Goal: Find contact information: Find contact information

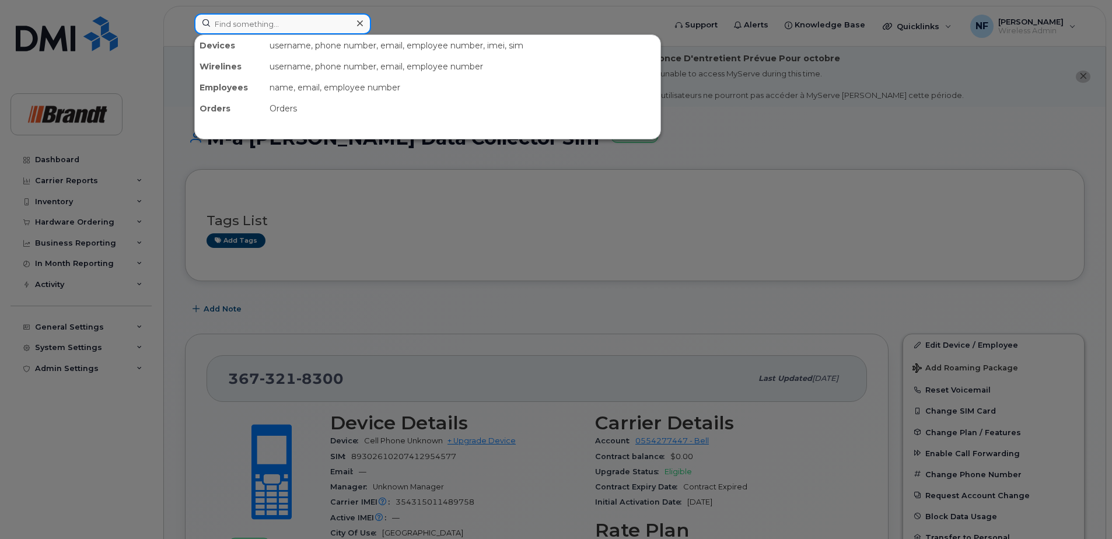
click at [295, 29] on input at bounding box center [282, 23] width 177 height 21
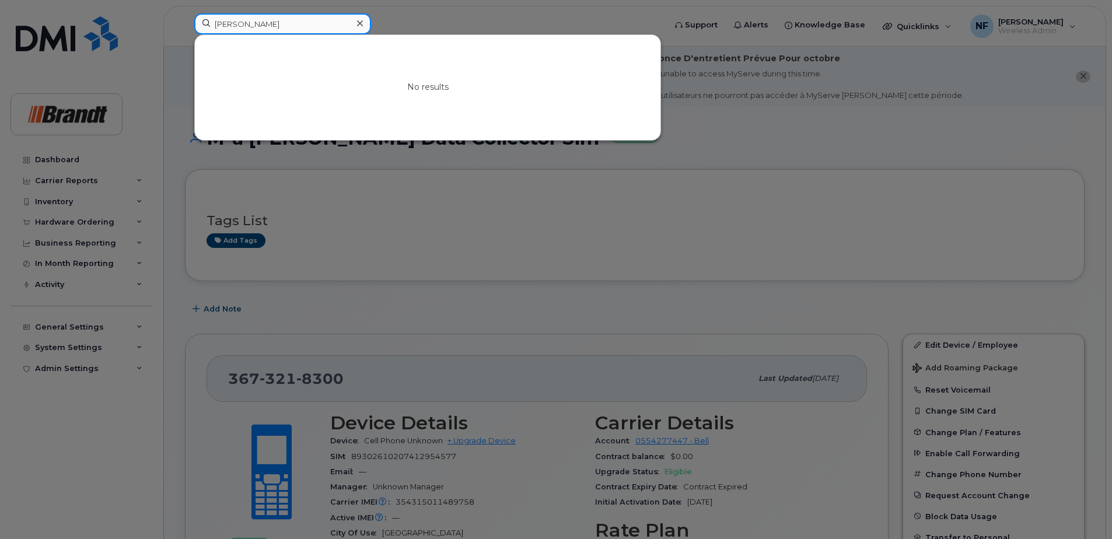
type input "chris westfall"
drag, startPoint x: 272, startPoint y: 22, endPoint x: 95, endPoint y: 34, distance: 177.7
click at [185, 30] on div "chris westfall No results" at bounding box center [426, 26] width 482 height 26
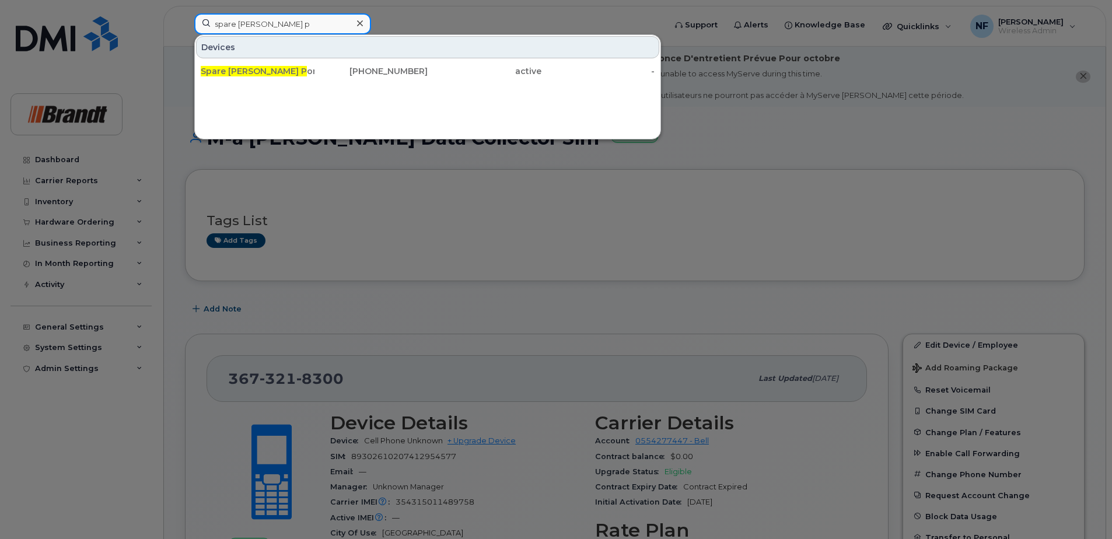
type input "spare foreman p"
click at [246, 68] on span "Spare Foreman P" at bounding box center [254, 71] width 106 height 11
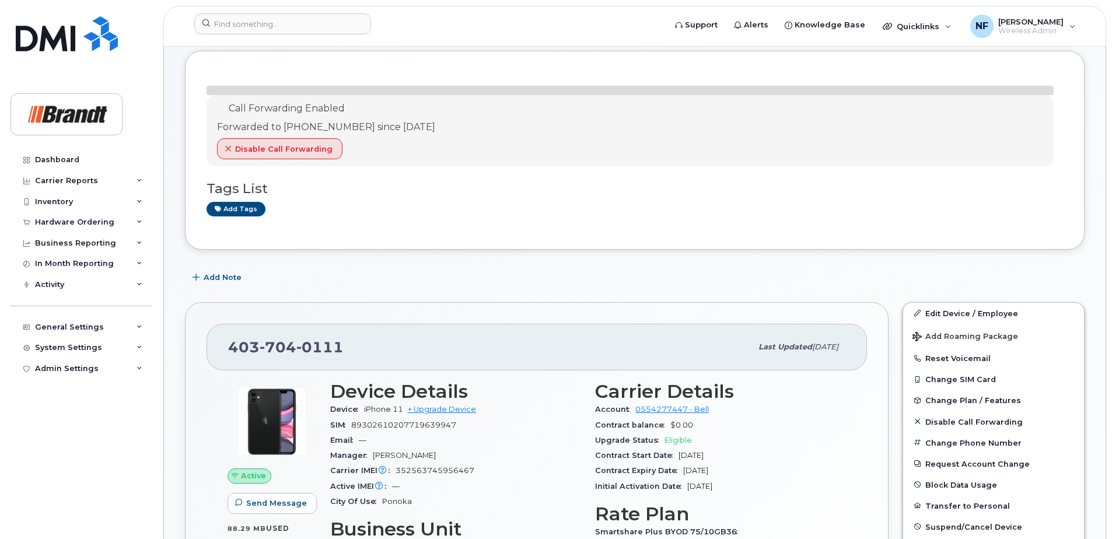
scroll to position [118, 0]
click at [313, 354] on span "0111" at bounding box center [319, 347] width 47 height 18
copy span "[PHONE_NUMBER]"
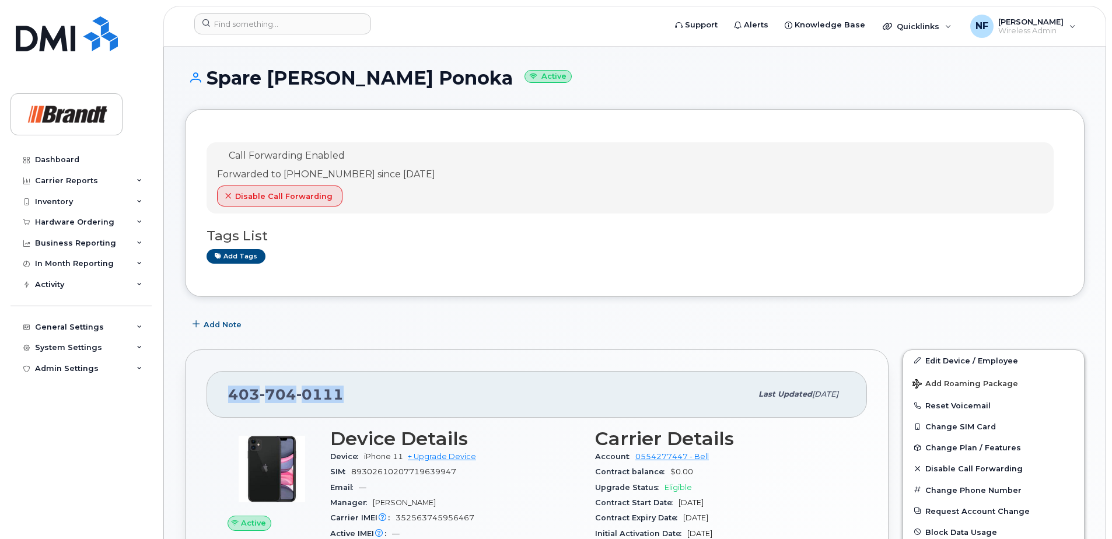
scroll to position [177, 0]
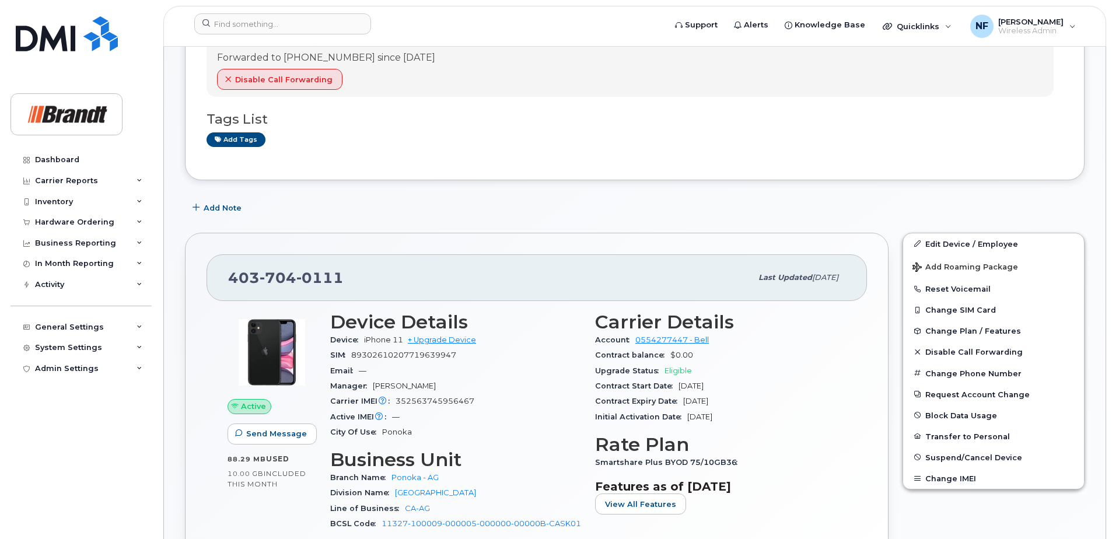
click at [445, 397] on span "352563745956467" at bounding box center [435, 401] width 79 height 9
copy span "352563745956467"
click at [455, 404] on span "352563745956467" at bounding box center [435, 401] width 79 height 9
click at [455, 405] on span "352563745956467" at bounding box center [435, 401] width 79 height 9
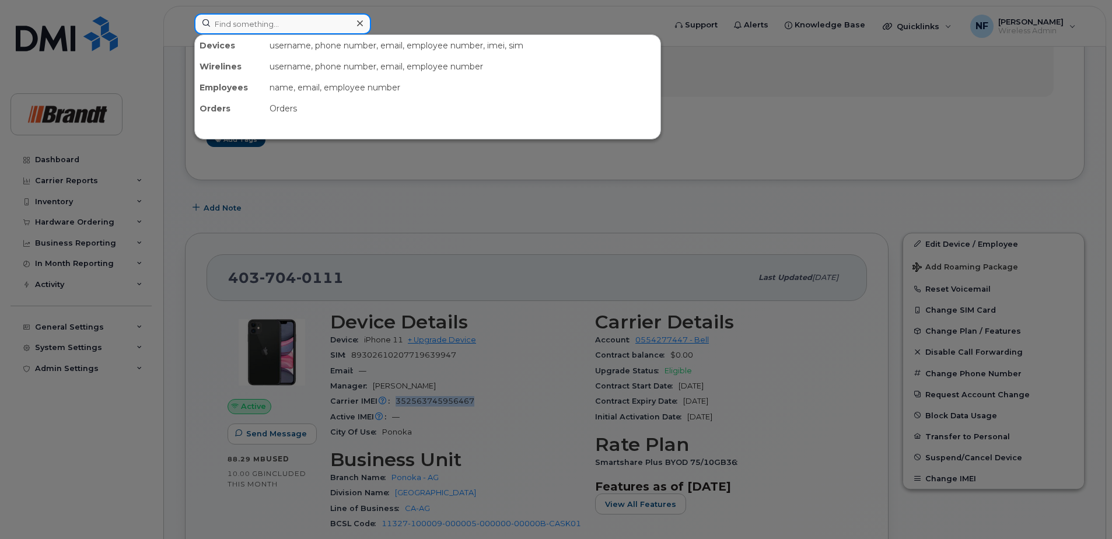
click at [265, 25] on input at bounding box center [282, 23] width 177 height 21
paste input "2503199201"
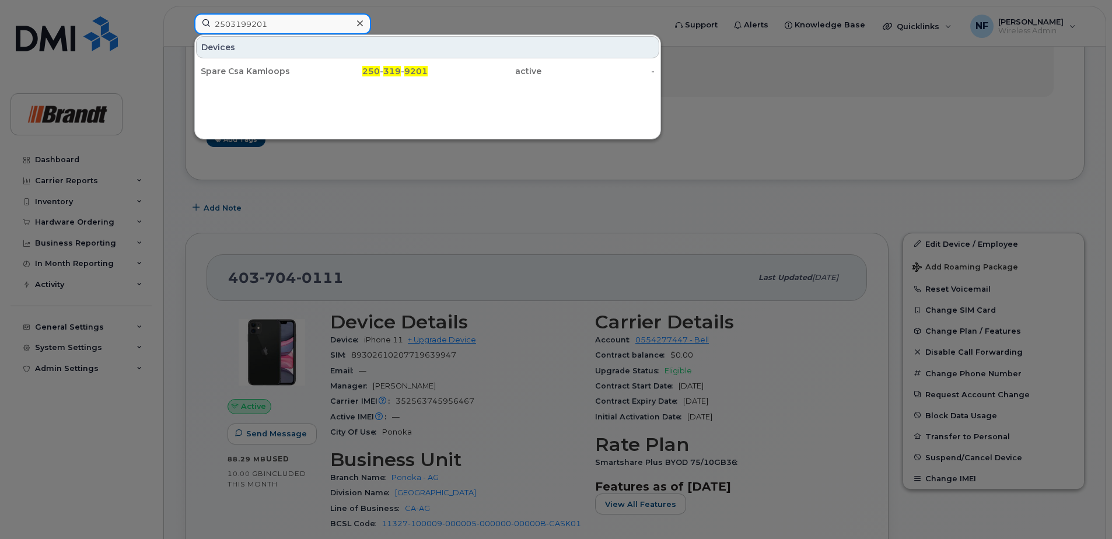
type input "2503199201"
click at [363, 23] on div at bounding box center [359, 23] width 17 height 17
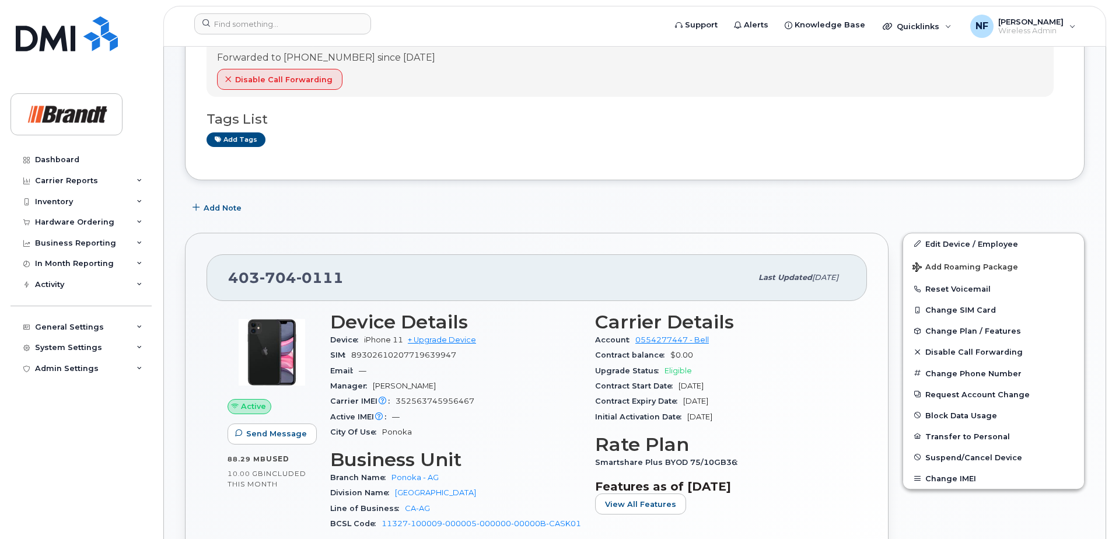
scroll to position [0, 0]
